Goal: Contribute content

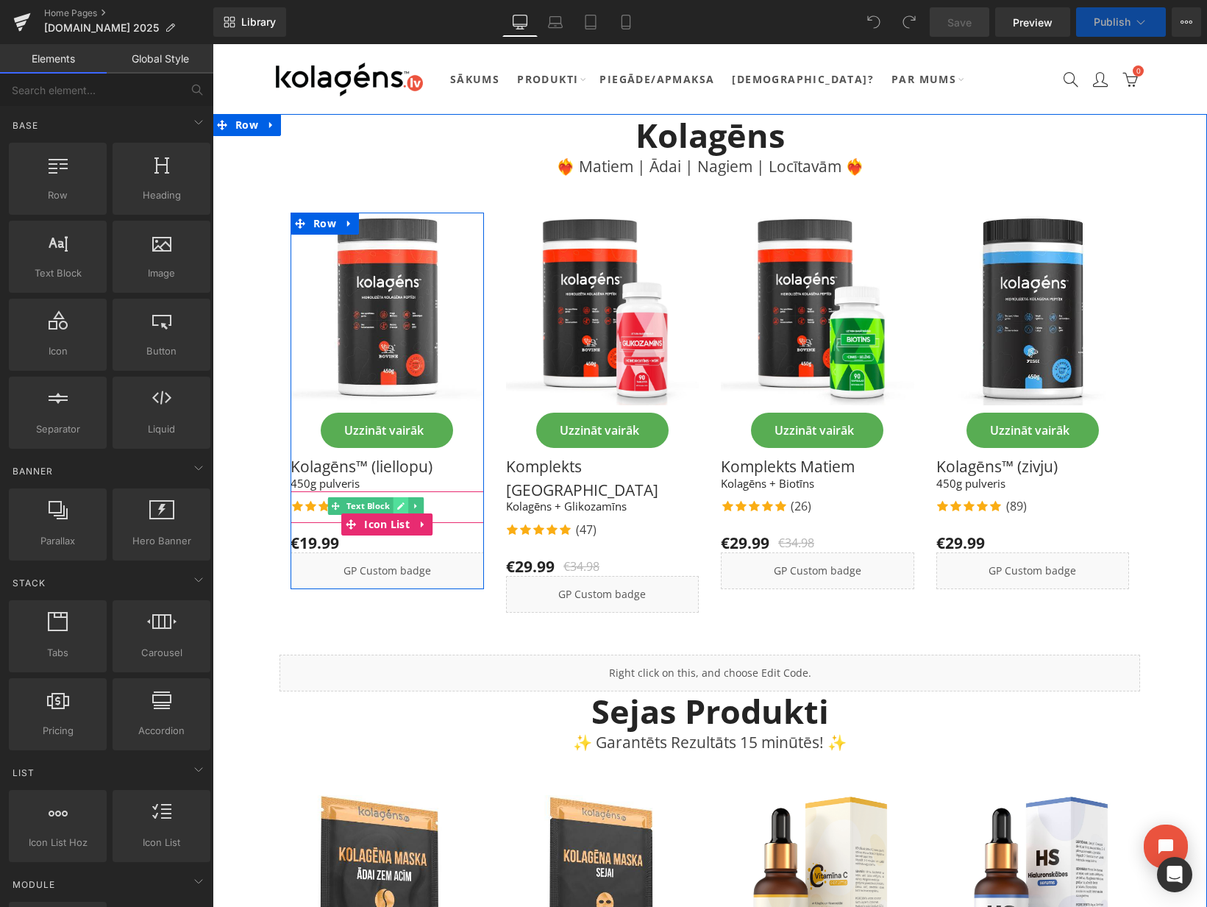
click at [393, 502] on link at bounding box center [400, 506] width 15 height 18
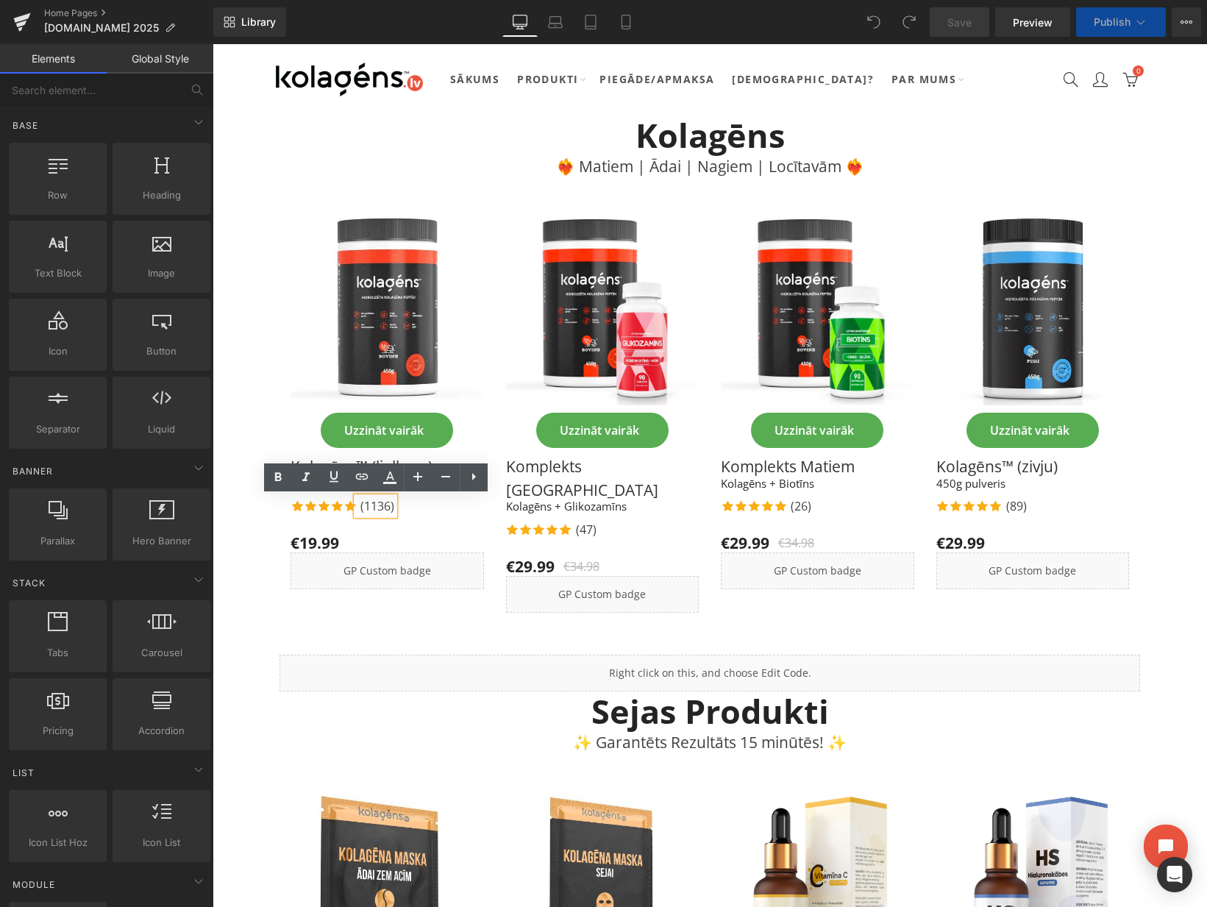
click at [386, 506] on p "(1136)" at bounding box center [377, 506] width 34 height 18
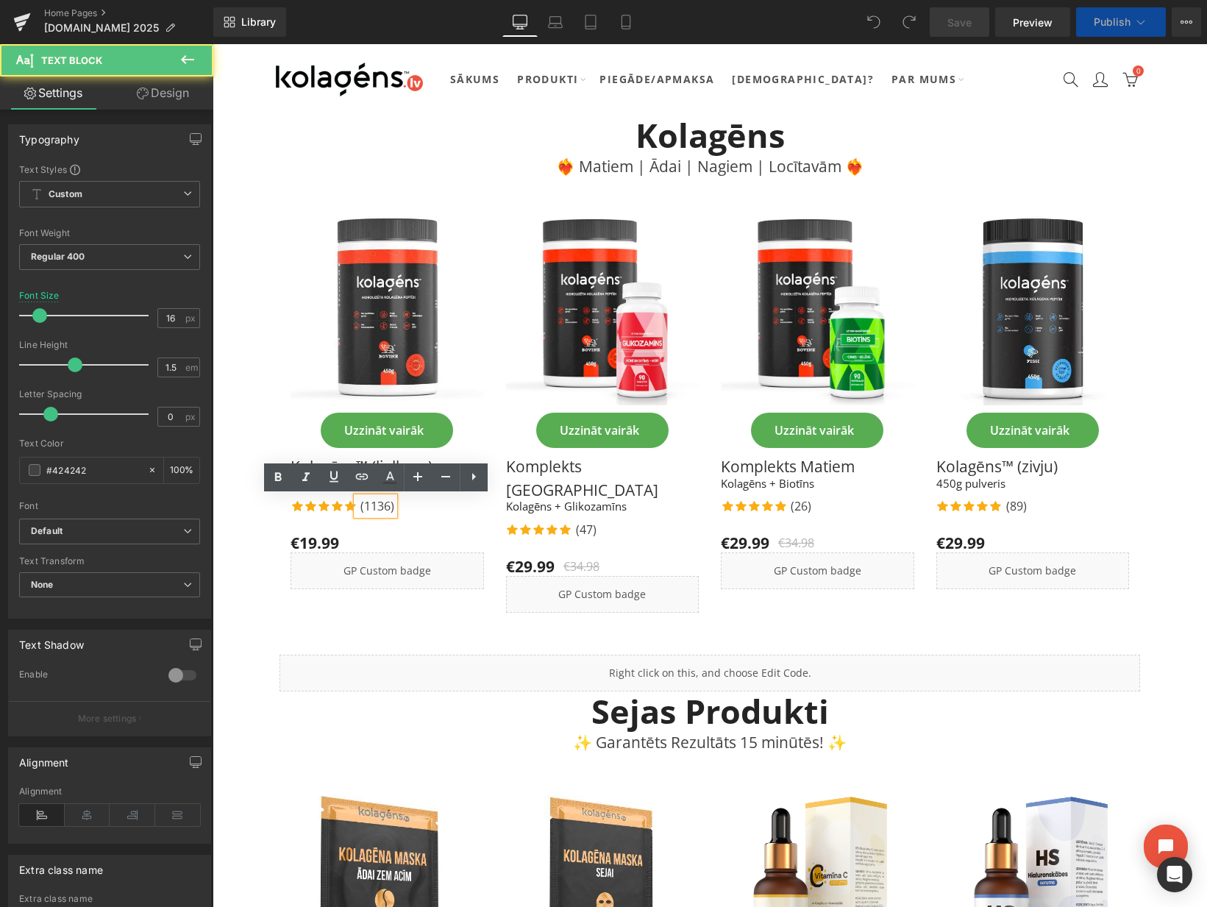
click at [389, 507] on p "(1136)" at bounding box center [377, 506] width 34 height 18
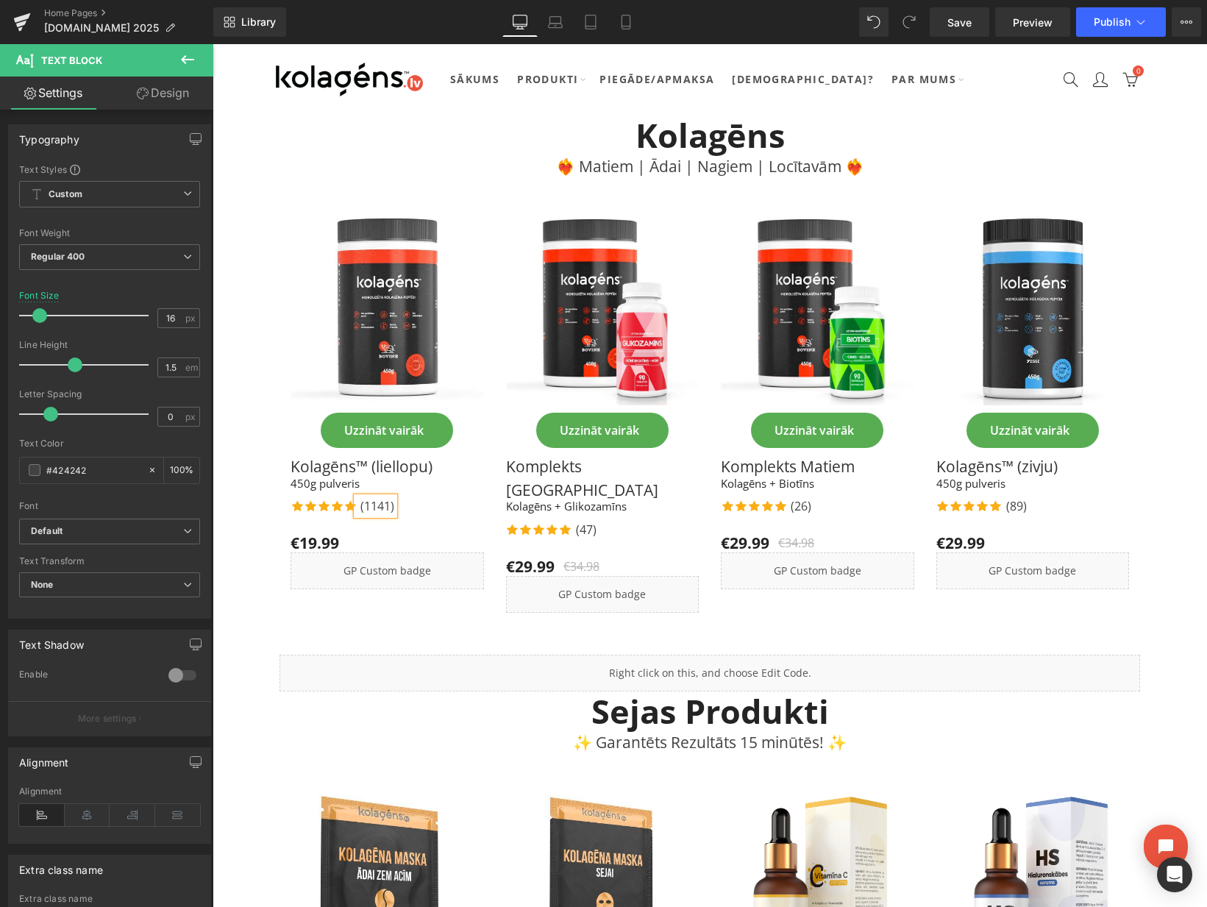
click at [424, 519] on div "Icon Icon Icon Icon Icon Icon List Hoz (1141) Text Block Icon List" at bounding box center [386, 507] width 193 height 32
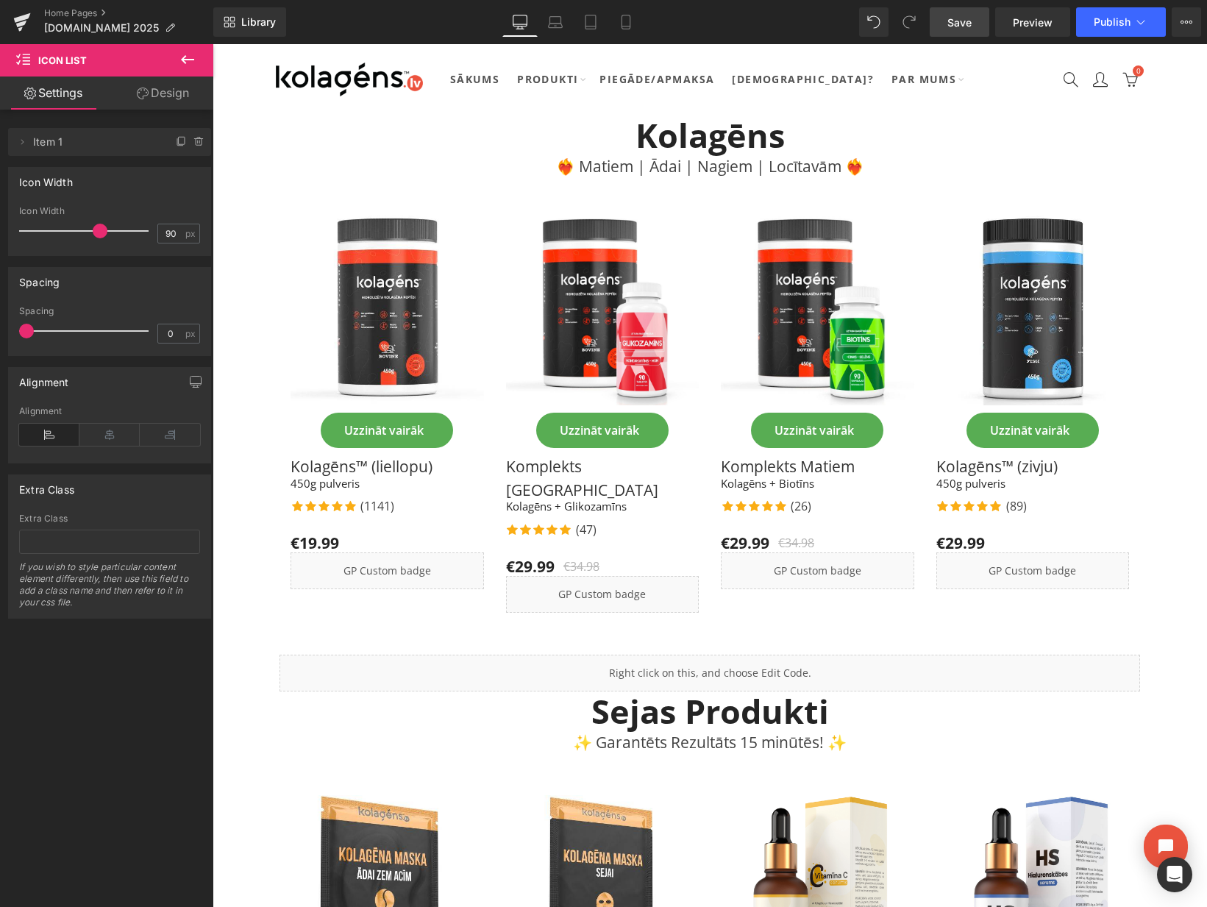
click at [955, 24] on span "Save" at bounding box center [959, 22] width 24 height 15
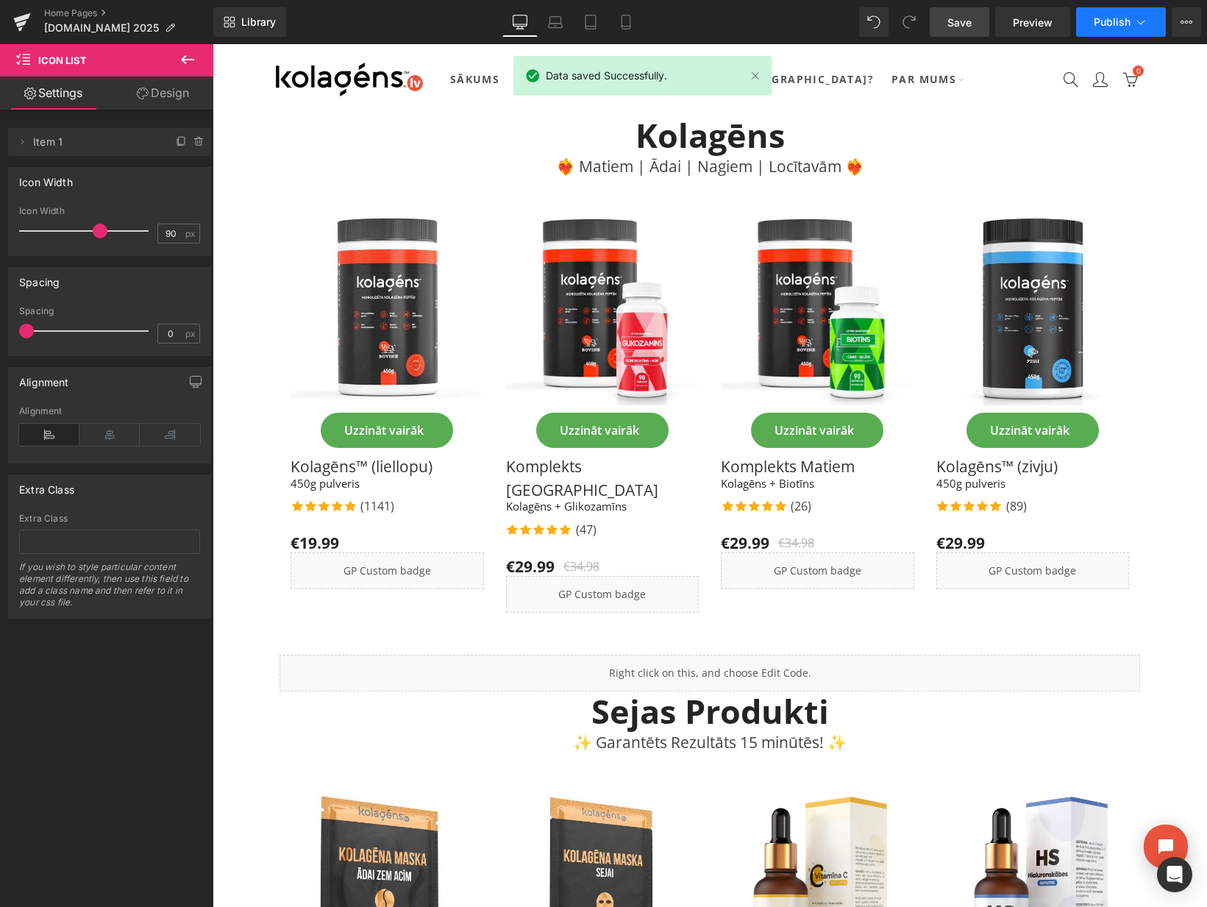
click at [1122, 26] on span "Publish" at bounding box center [1111, 22] width 37 height 12
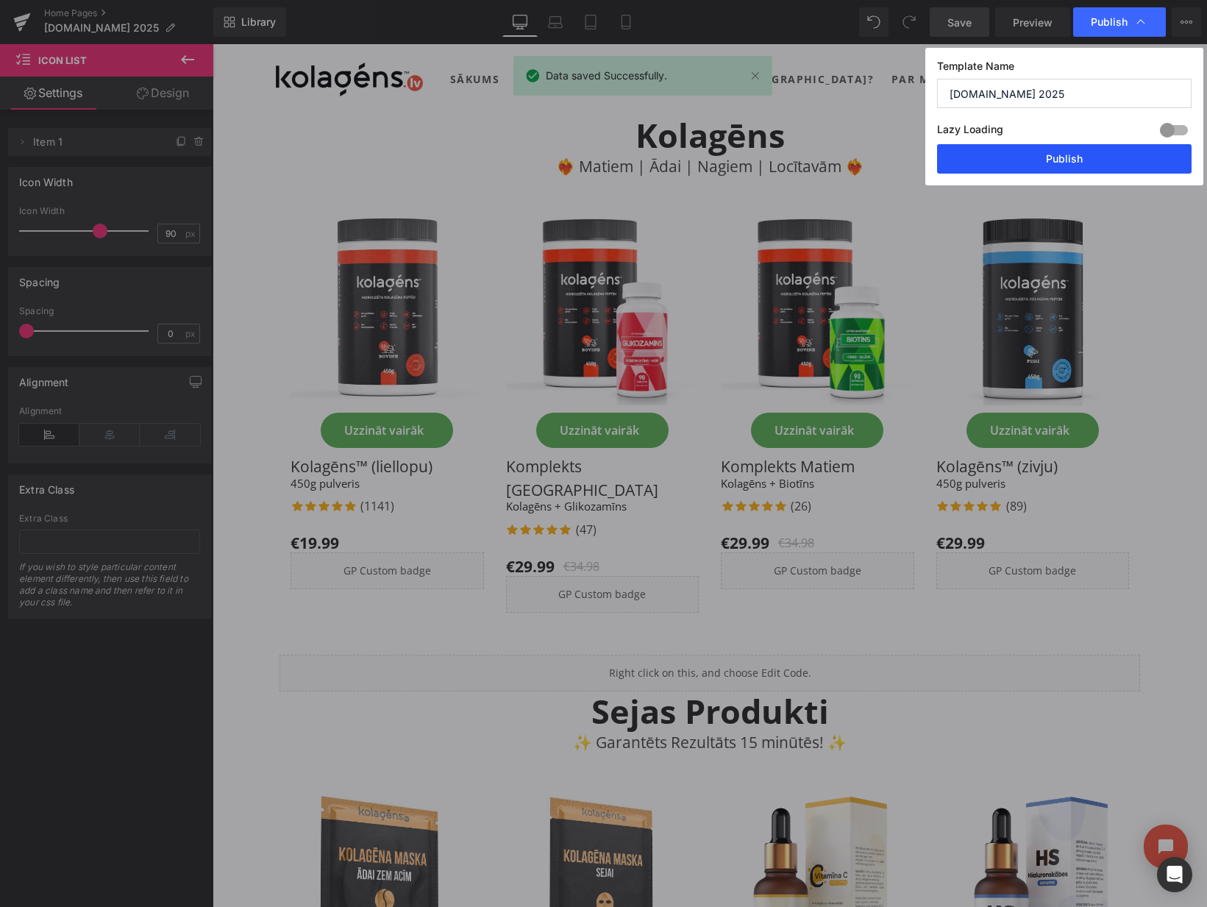
click at [1093, 160] on button "Publish" at bounding box center [1064, 158] width 254 height 29
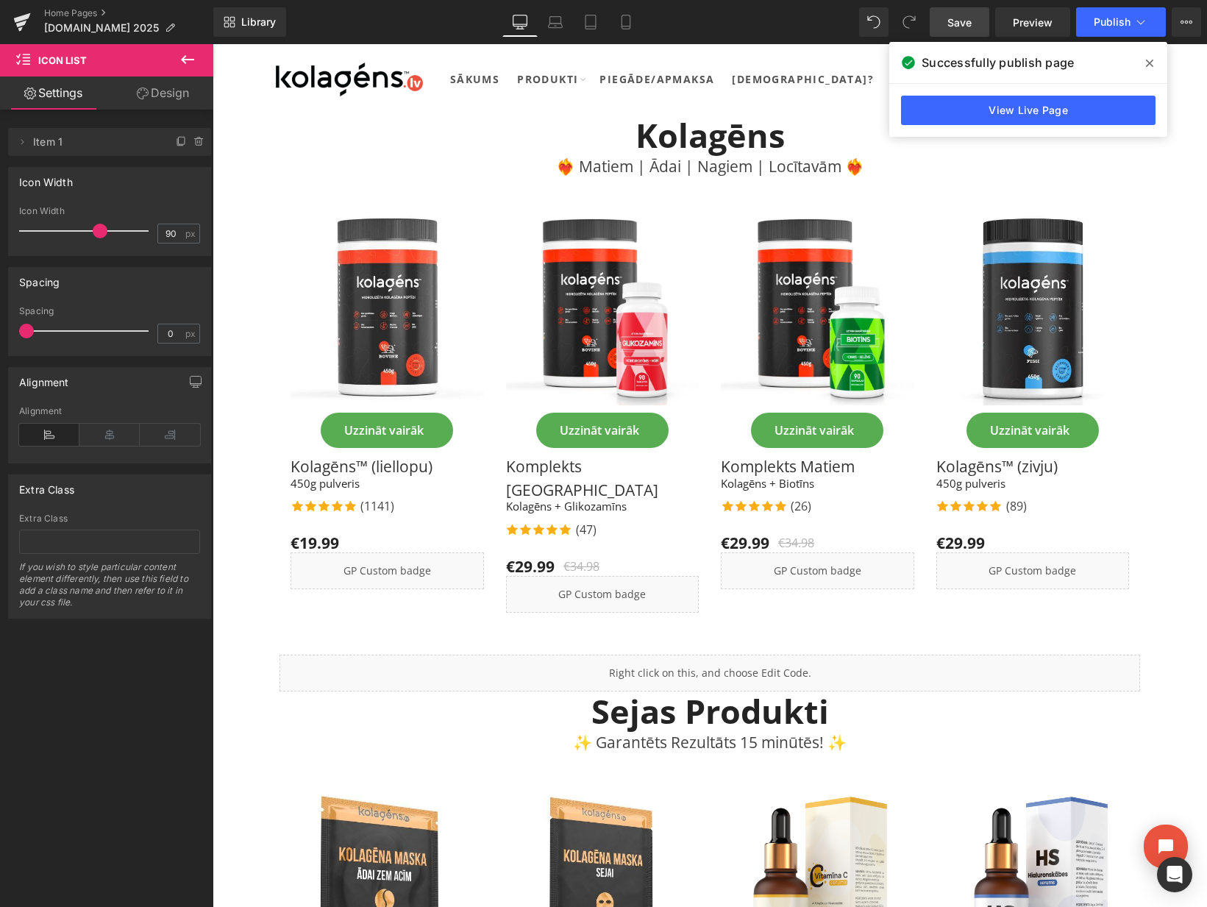
click at [1148, 63] on icon at bounding box center [1149, 63] width 7 height 7
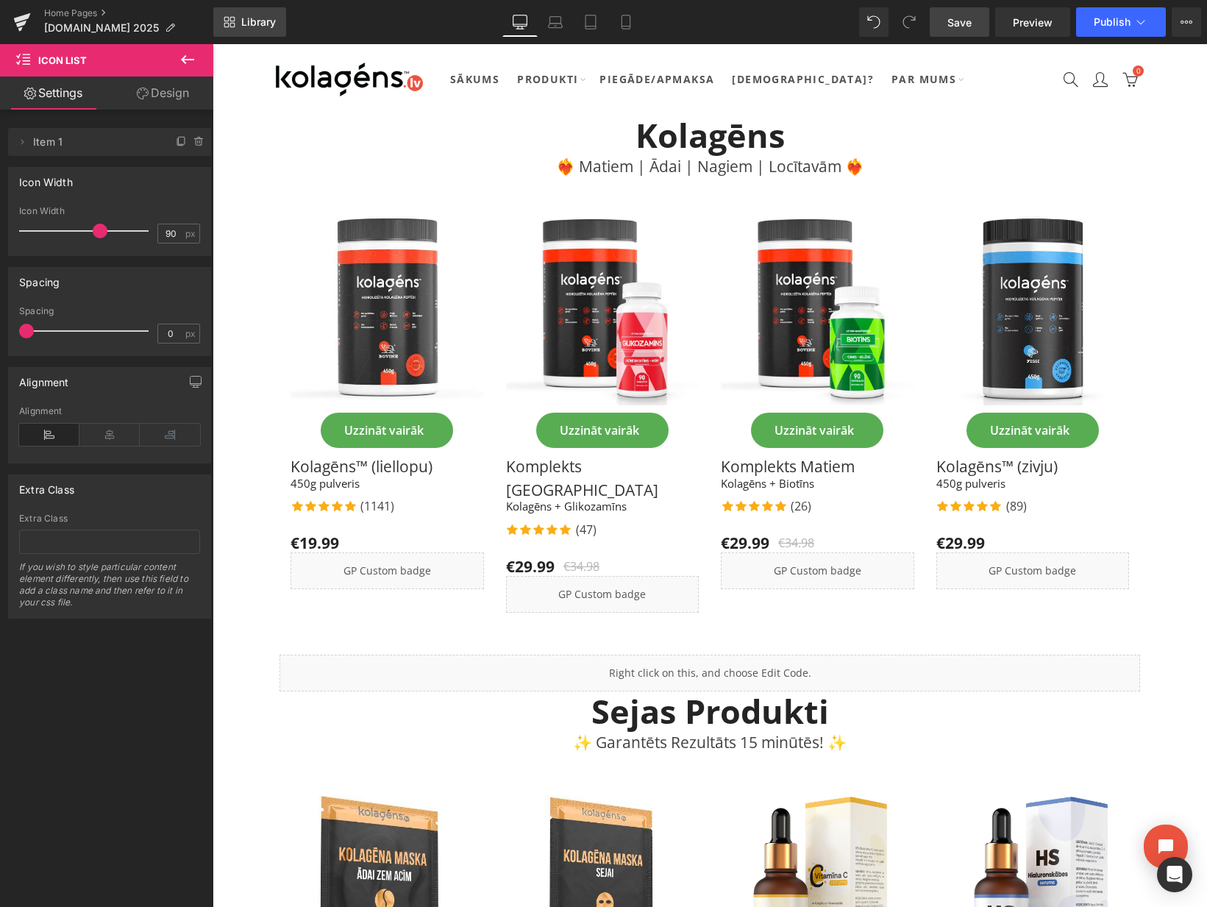
click at [245, 26] on span "Library" at bounding box center [258, 21] width 35 height 13
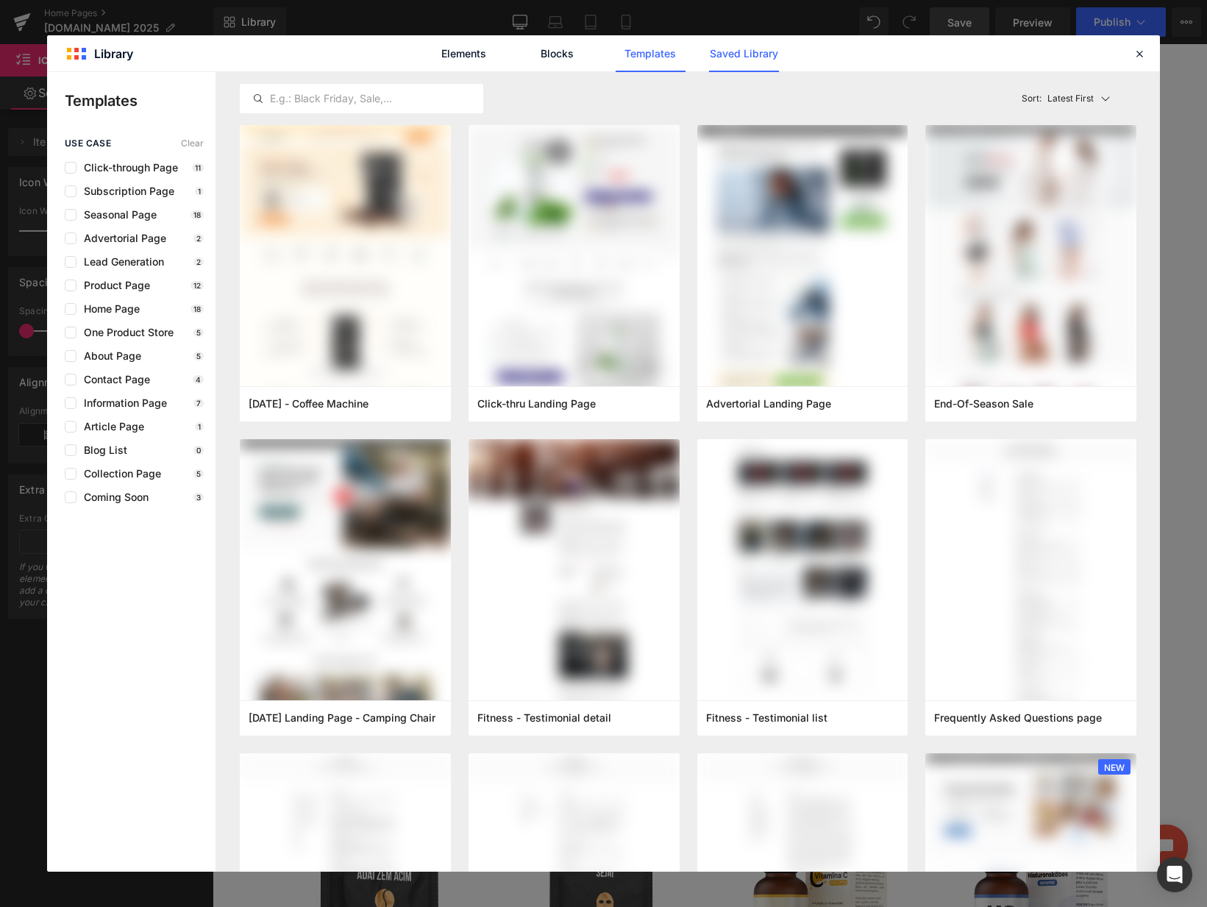
click at [718, 51] on link "Saved Library" at bounding box center [744, 53] width 70 height 37
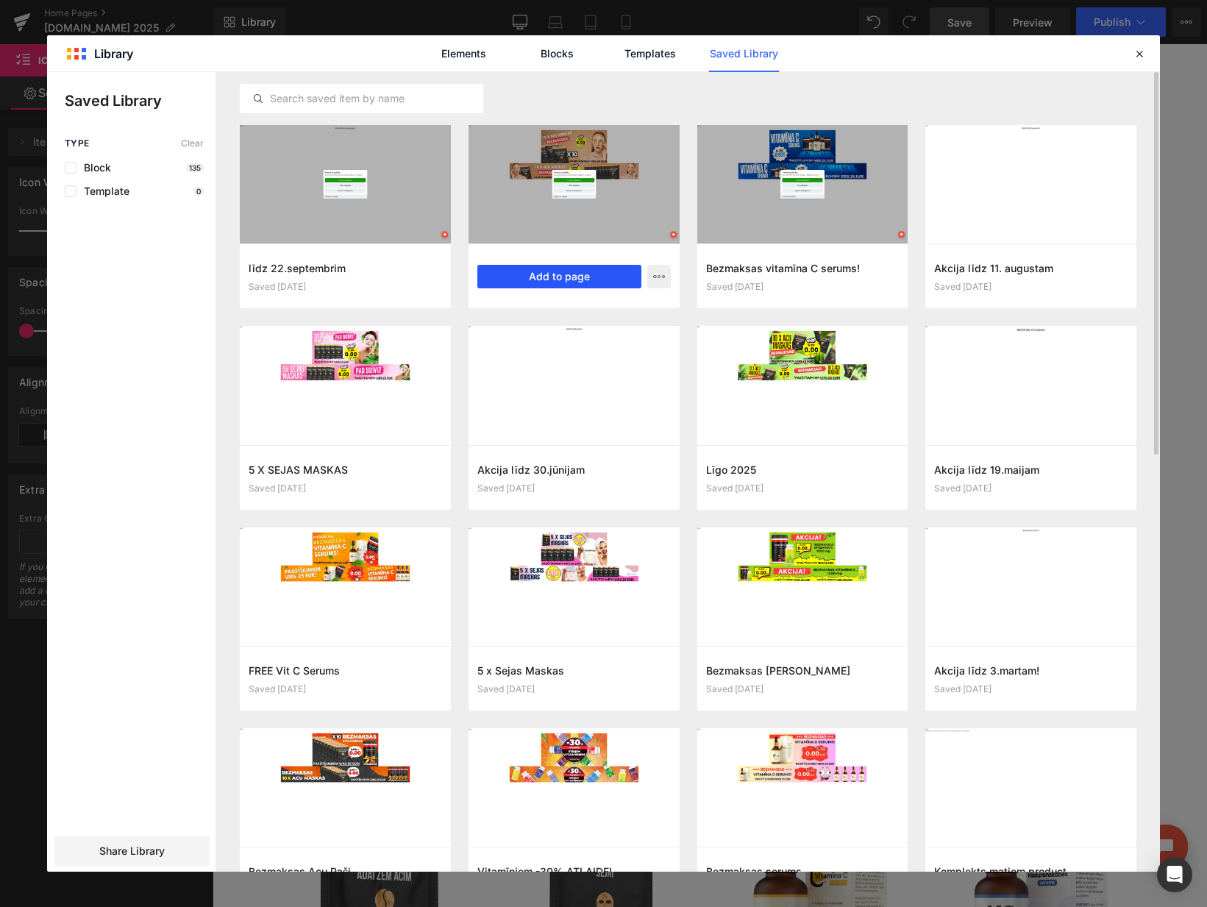
click at [560, 274] on button "Add to page" at bounding box center [559, 277] width 164 height 24
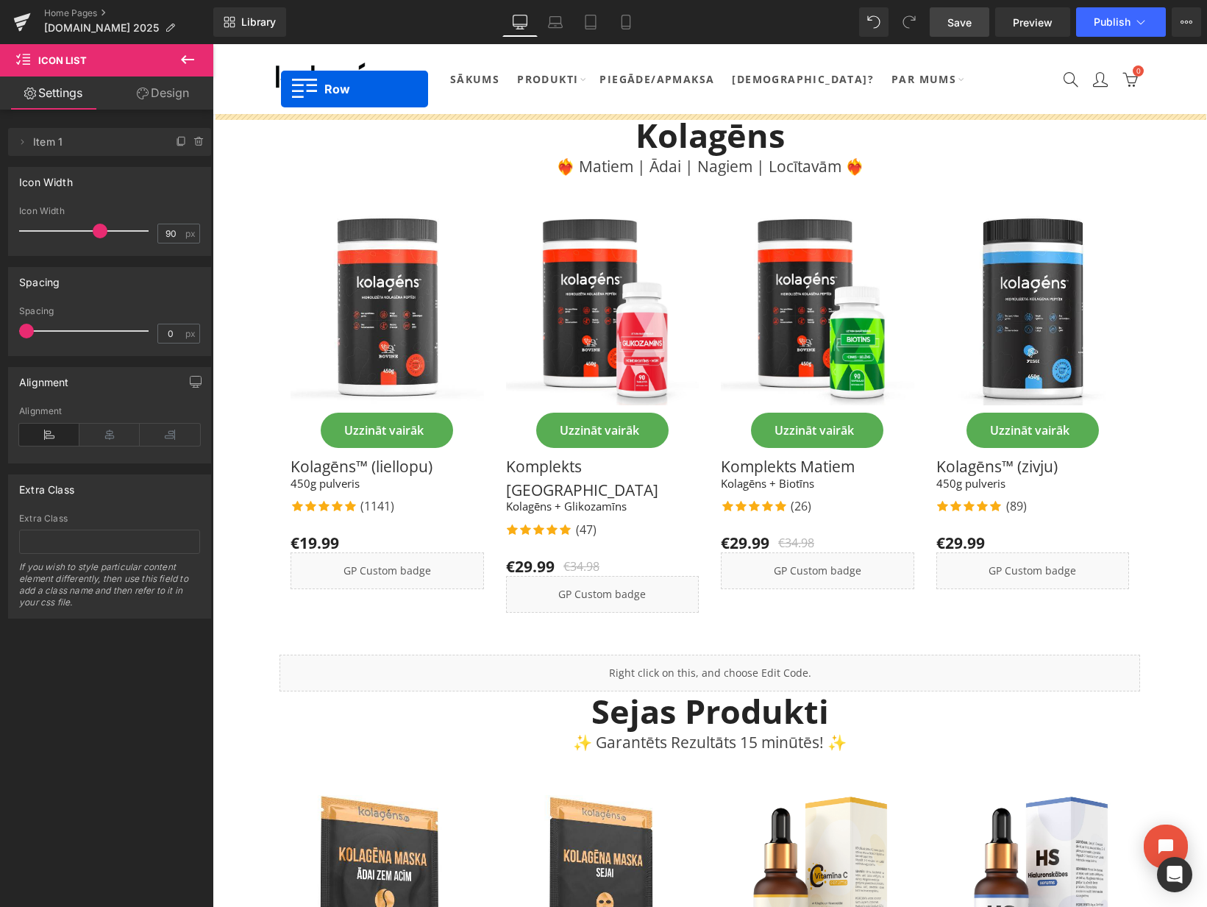
drag, startPoint x: 274, startPoint y: 207, endPoint x: 288, endPoint y: 99, distance: 108.3
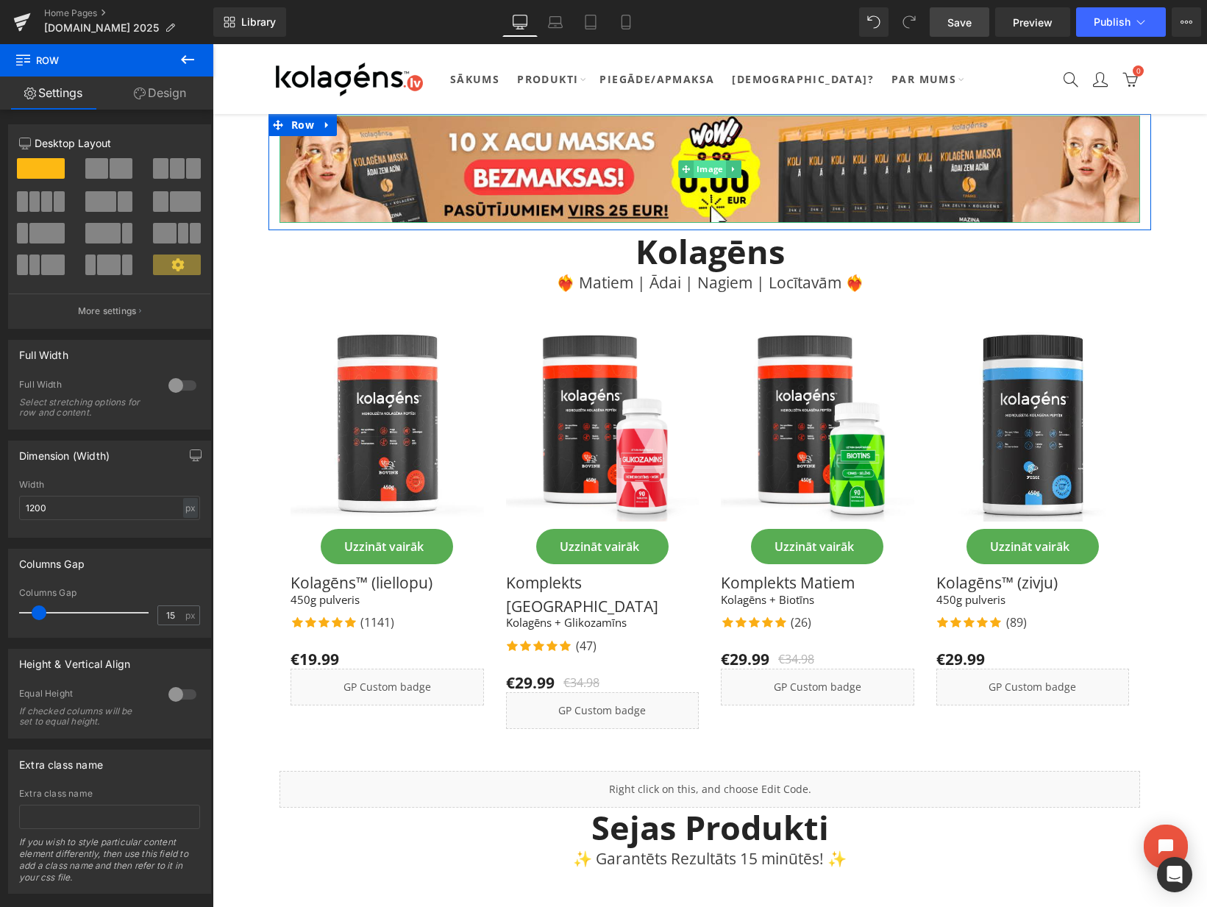
click at [711, 174] on span "Image" at bounding box center [709, 169] width 32 height 18
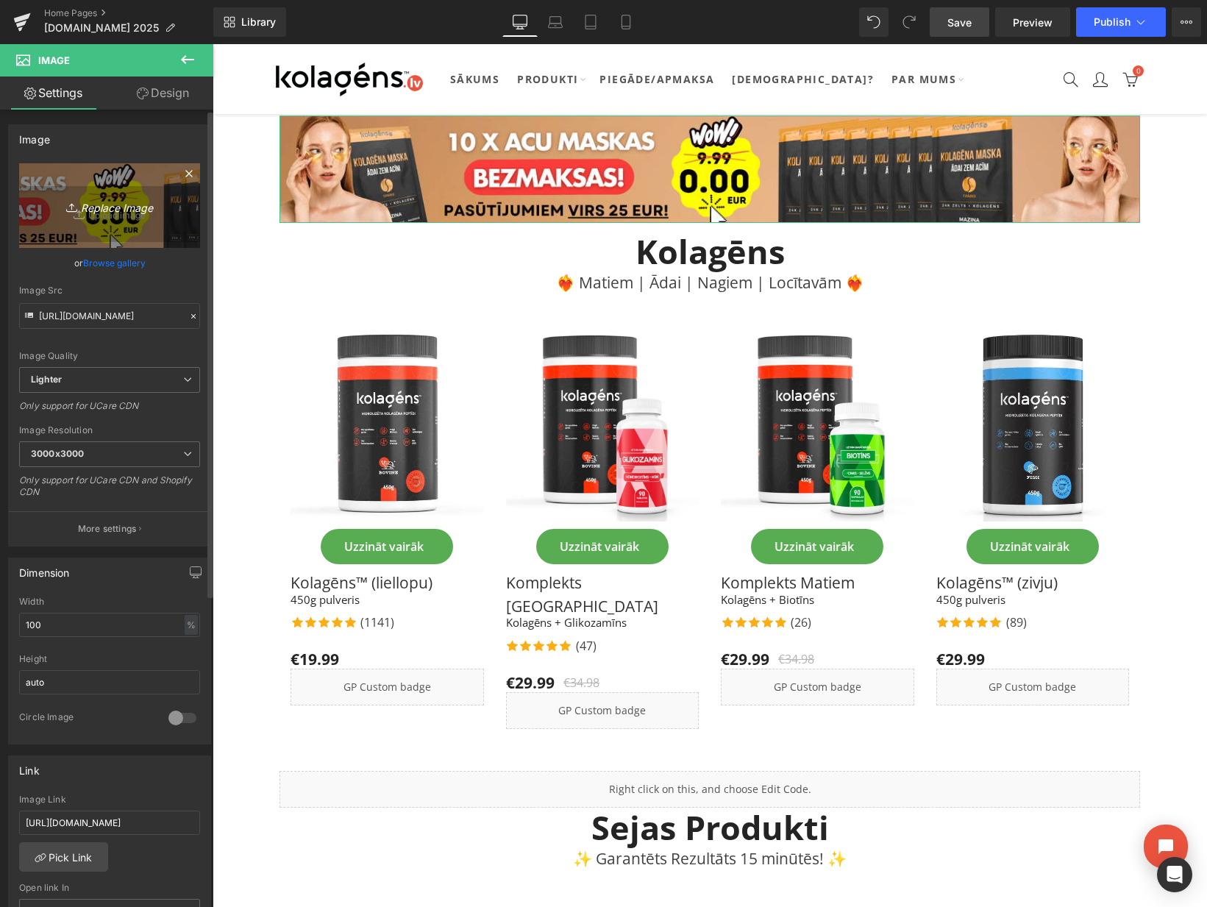
click at [99, 202] on icon "Replace Image" at bounding box center [110, 205] width 118 height 18
type input "C:\fakepath\desktop-click.png"
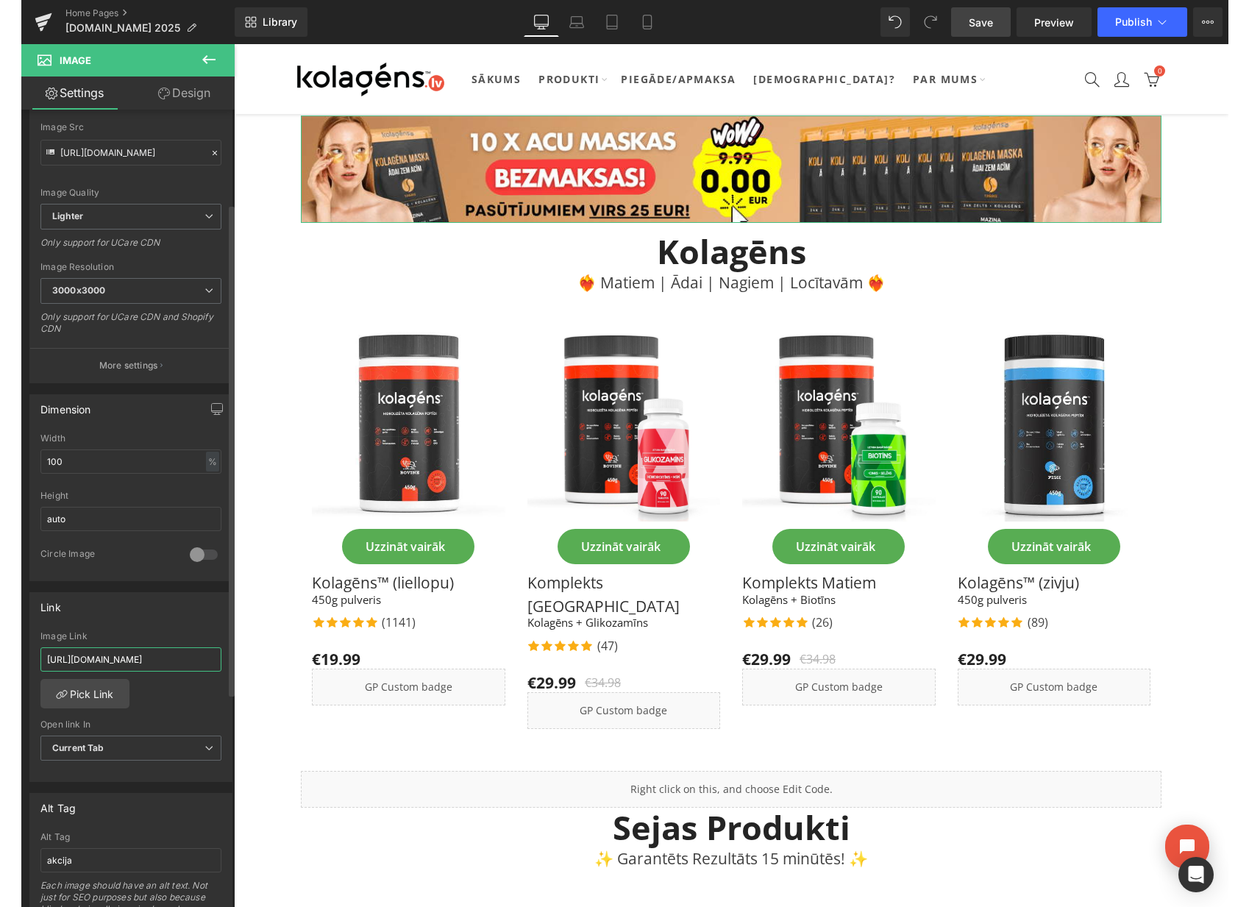
scroll to position [163, 0]
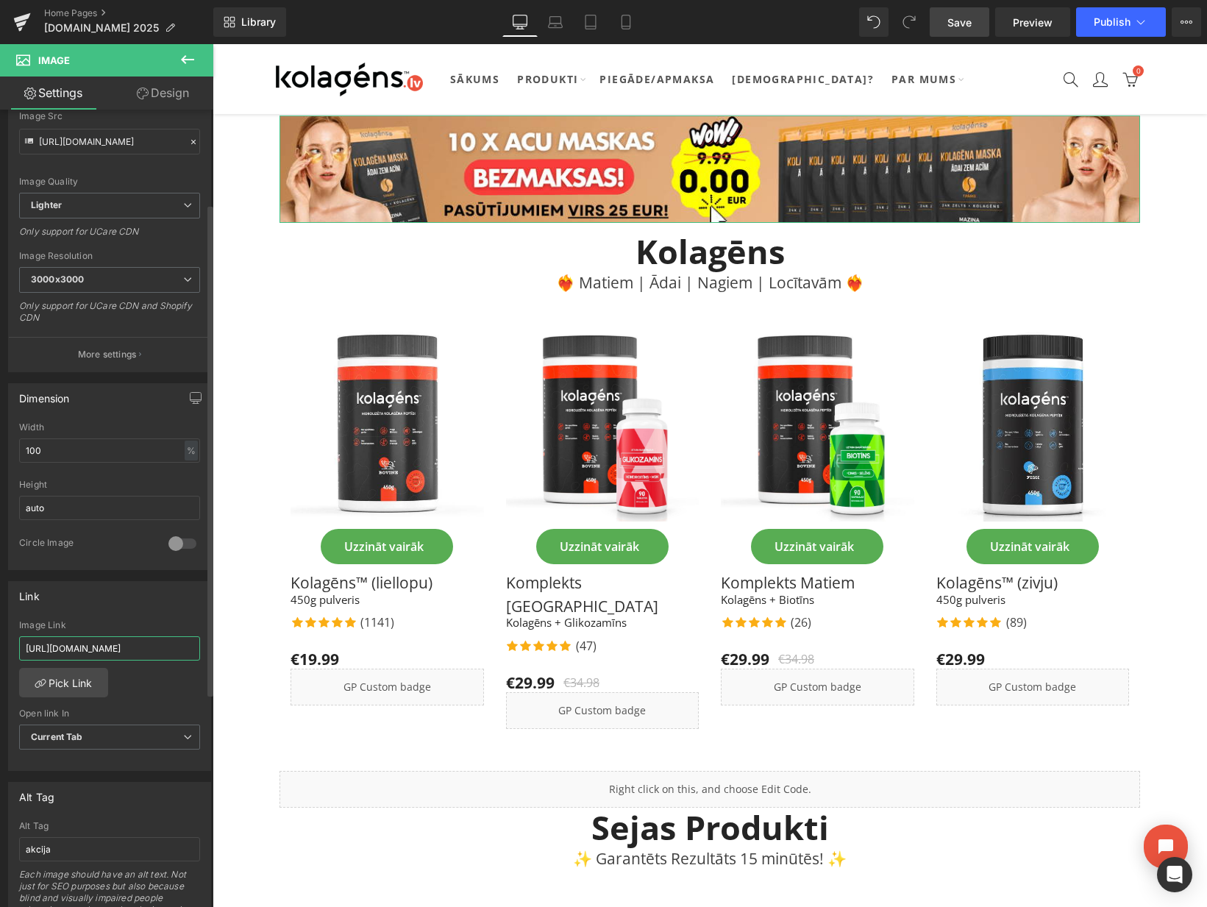
click at [126, 654] on input "https://kolagens.lv/products/kolagens" at bounding box center [109, 648] width 181 height 24
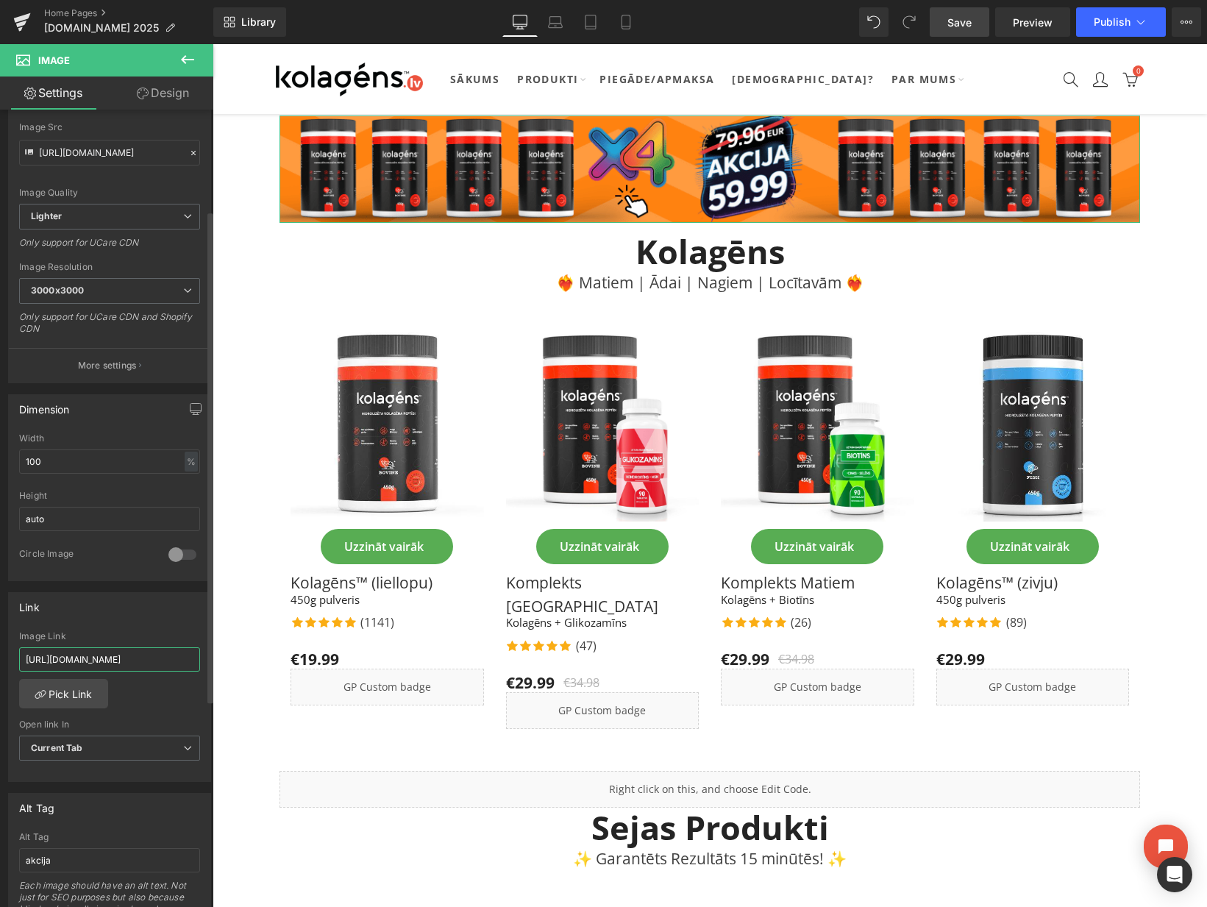
click at [126, 654] on input "https://kolagens.lv/products/kolagens" at bounding box center [109, 659] width 181 height 24
click at [139, 620] on div "Link" at bounding box center [109, 607] width 201 height 28
click at [945, 24] on link "Save" at bounding box center [959, 21] width 60 height 29
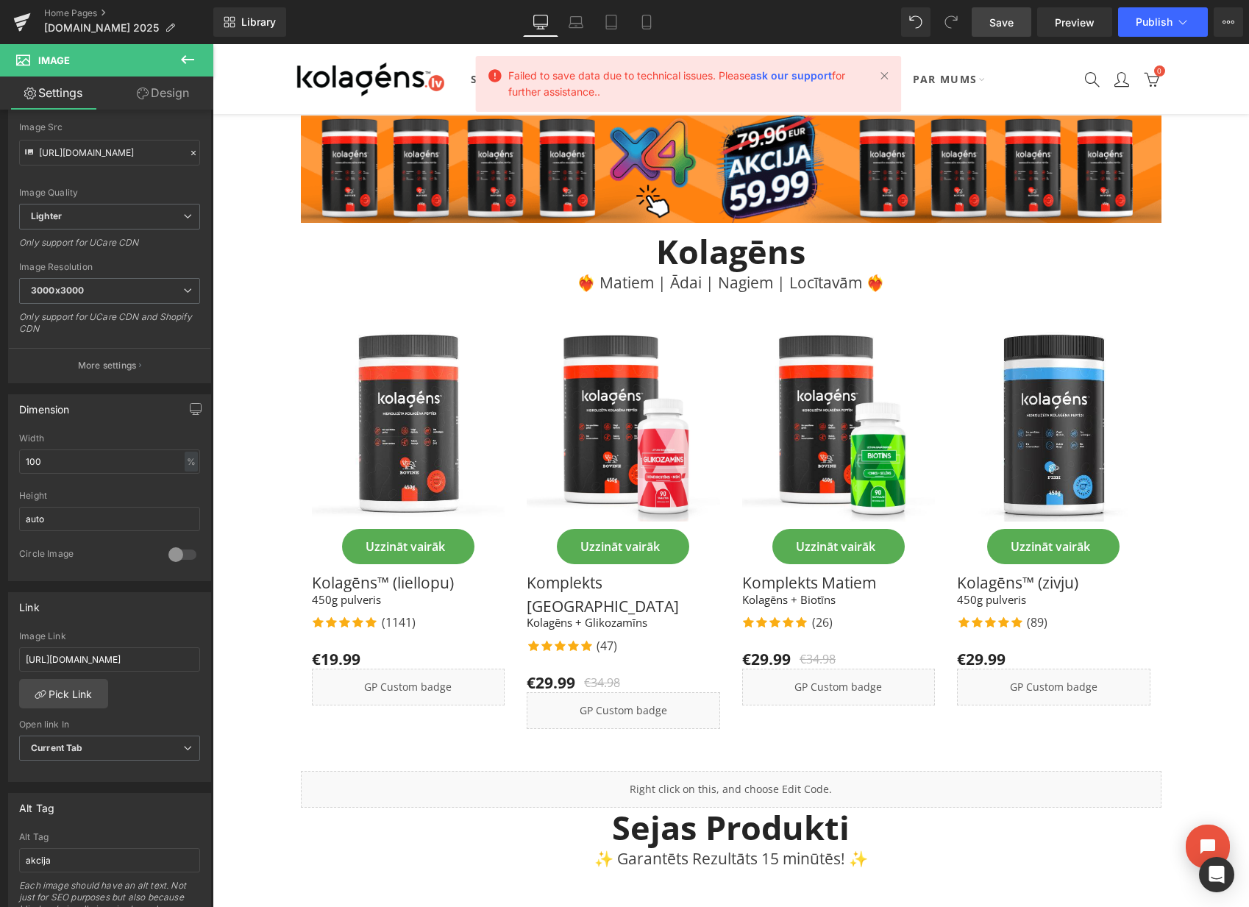
click at [1003, 15] on span "Save" at bounding box center [1001, 22] width 24 height 15
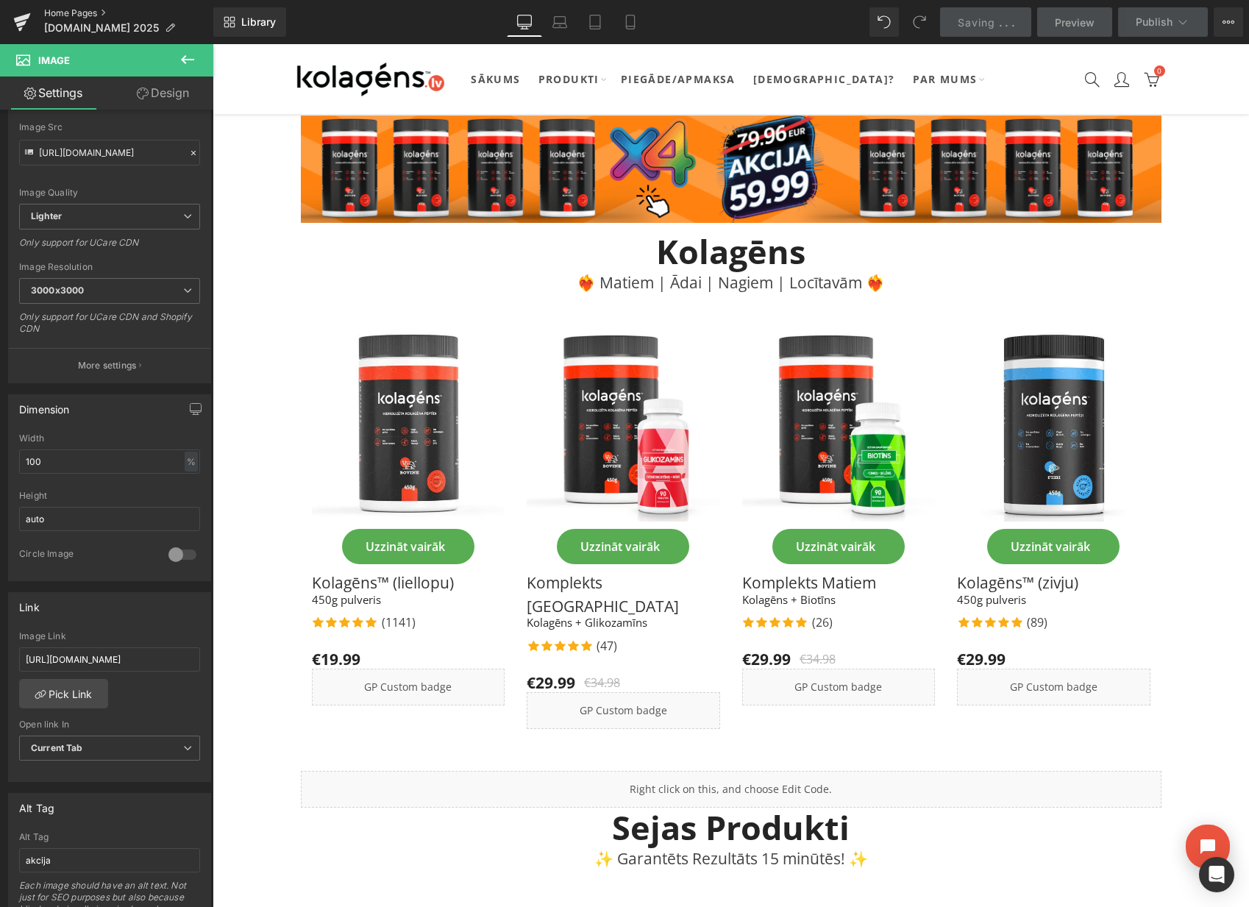
click at [52, 9] on link "Home Pages" at bounding box center [128, 13] width 169 height 12
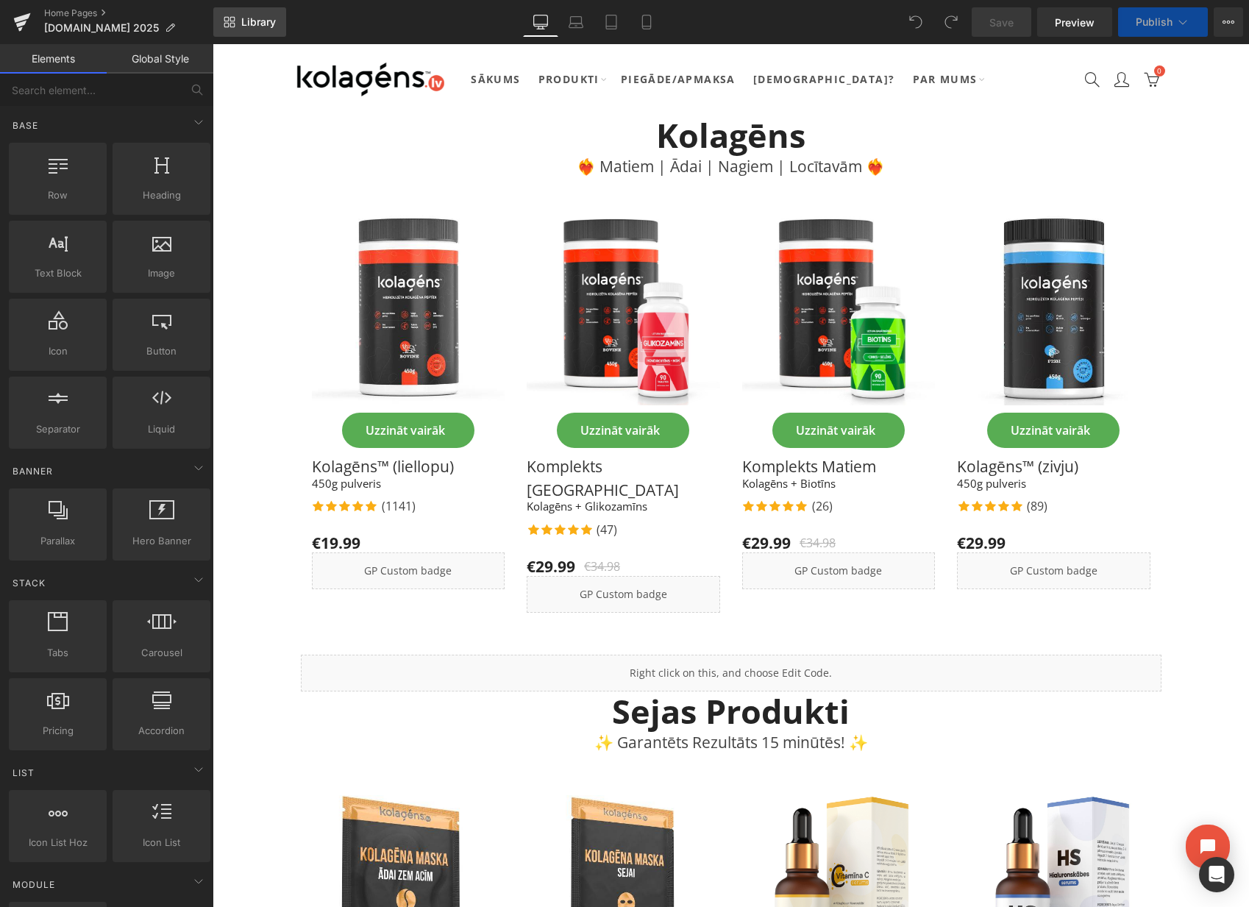
click at [263, 17] on span "Library" at bounding box center [258, 21] width 35 height 13
